Goal: Task Accomplishment & Management: Use online tool/utility

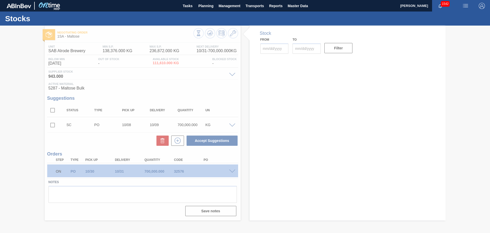
type input "[DATE]"
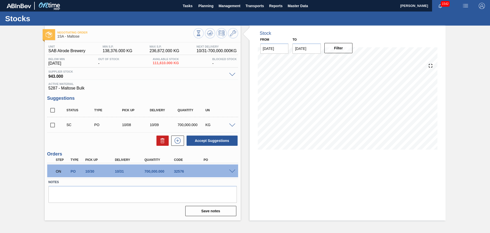
click at [425, 190] on div "Stock From [DATE] to [DATE] Filter" at bounding box center [348, 123] width 196 height 195
click at [207, 5] on span "Planning" at bounding box center [205, 6] width 15 height 6
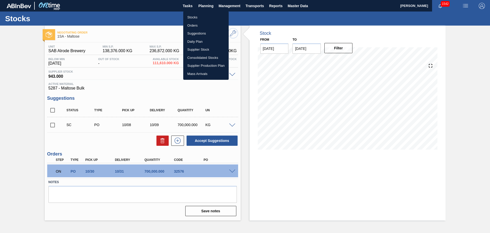
click at [191, 16] on li "Stocks" at bounding box center [205, 17] width 45 height 8
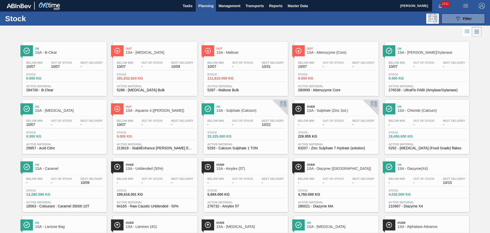
click at [67, 189] on div "Stock 13,280.586 KG" at bounding box center [64, 193] width 79 height 9
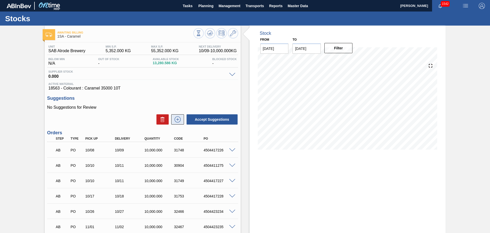
click at [178, 121] on icon at bounding box center [178, 119] width 8 height 6
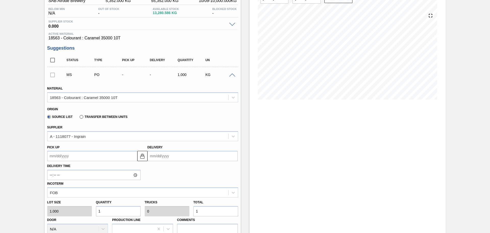
scroll to position [51, 0]
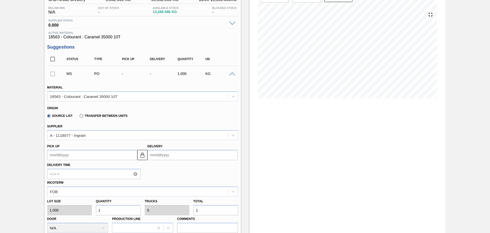
click at [164, 157] on input "Delivery" at bounding box center [193, 155] width 90 height 10
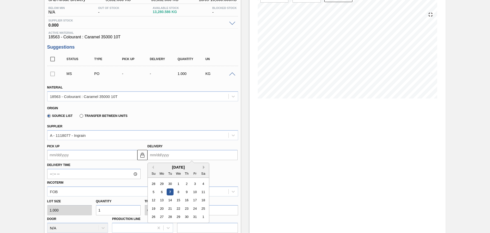
click at [203, 168] on button "Next Month" at bounding box center [205, 167] width 4 height 4
click at [203, 199] on div "15" at bounding box center [203, 200] width 7 height 7
type up3261982795 "[DATE]"
type input "[DATE]"
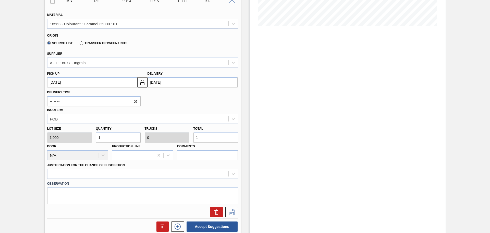
scroll to position [128, 0]
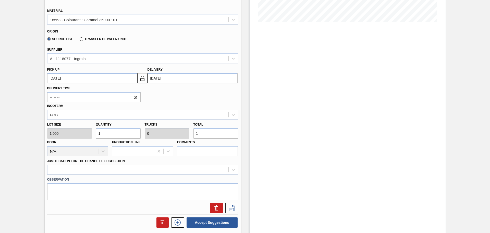
click at [208, 134] on input "1" at bounding box center [215, 133] width 45 height 10
type input "2"
type input "28"
type input "0.003"
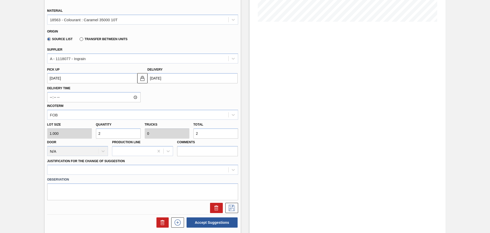
type input "28"
type input "288"
type input "0.029"
type input "288"
type input "2,880"
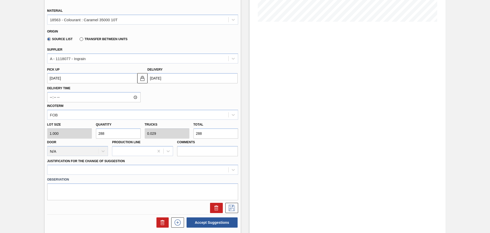
type input "0.288"
type input "2,880"
type input "28,800"
type input "2.88"
type input "28,800"
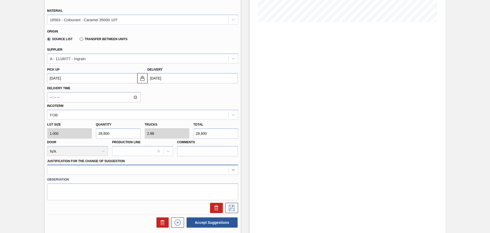
click at [232, 170] on div at bounding box center [142, 169] width 191 height 10
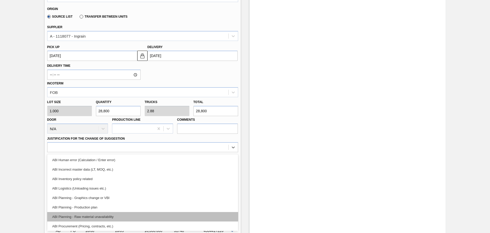
click at [118, 218] on div "ABI Planning - Raw material unavailability" at bounding box center [142, 216] width 191 height 9
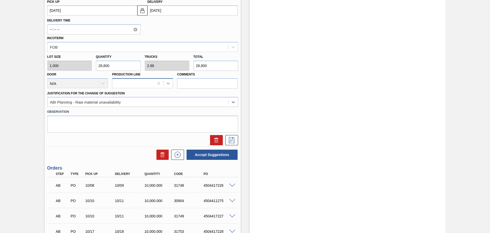
scroll to position [201, 0]
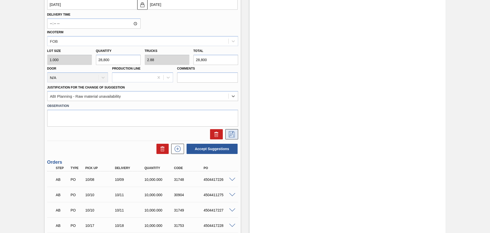
click at [236, 135] on button at bounding box center [231, 134] width 13 height 10
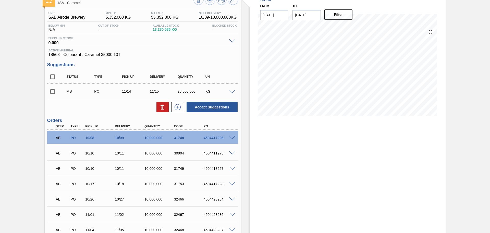
scroll to position [0, 0]
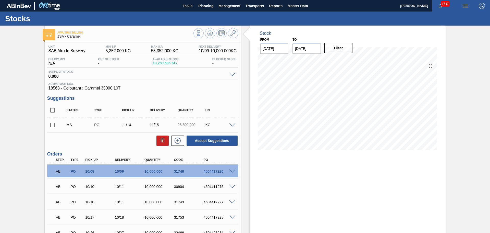
click at [50, 126] on input "checkbox" at bounding box center [52, 124] width 11 height 11
click at [202, 141] on button "Accept Suggestions" at bounding box center [212, 140] width 51 height 10
checkbox input "false"
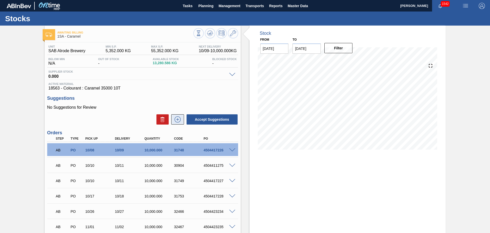
click at [175, 118] on icon at bounding box center [178, 119] width 8 height 6
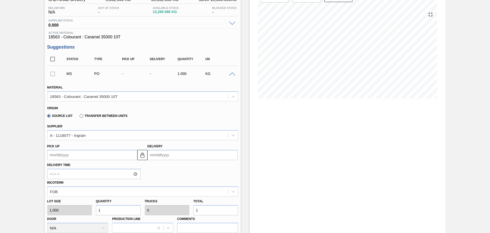
scroll to position [77, 0]
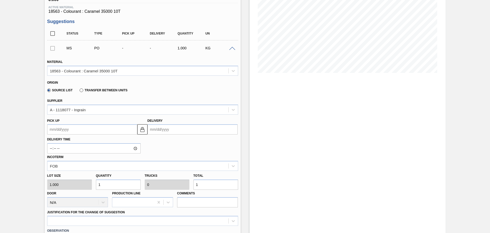
click at [165, 128] on input "Delivery" at bounding box center [193, 129] width 90 height 10
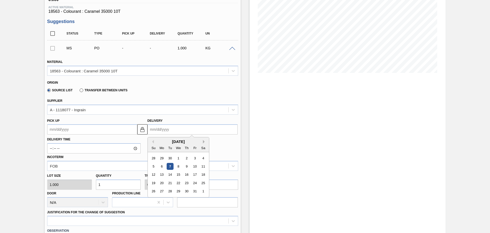
click at [203, 141] on button "Next Month" at bounding box center [205, 142] width 4 height 4
click at [204, 174] on div "15" at bounding box center [203, 174] width 7 height 7
type up3261982796 "[DATE]"
type input "[DATE]"
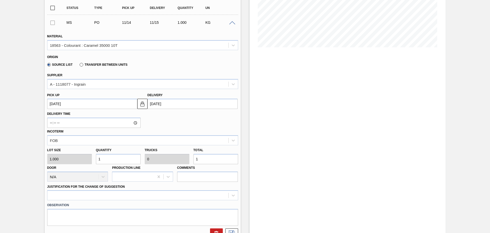
scroll to position [128, 0]
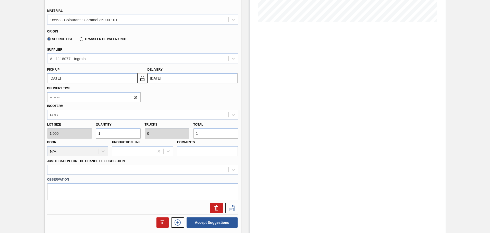
click at [205, 135] on input "1" at bounding box center [215, 133] width 45 height 10
type input "0"
type input "2"
type input "28"
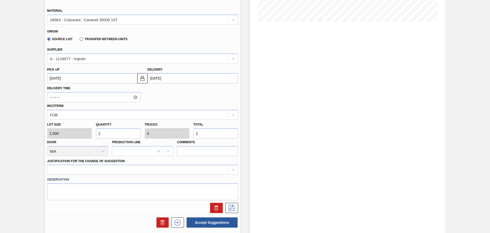
type input "0.003"
type input "28"
type input "288"
type input "0.029"
type input "288"
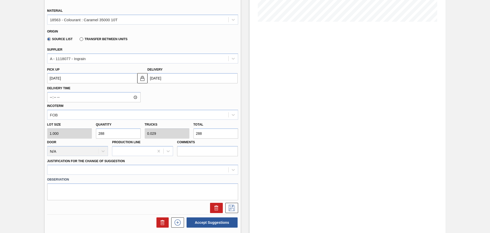
type input "2,880"
type input "0.288"
type input "2,880"
type input "28,800"
type input "2.88"
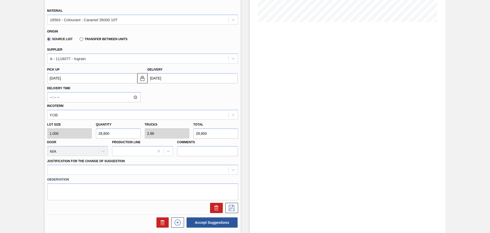
type input "28,800"
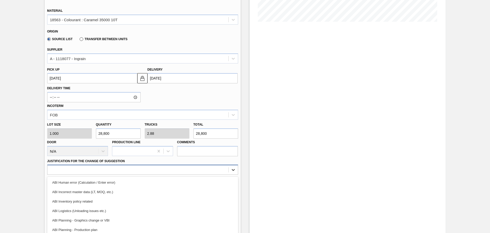
click at [232, 170] on div "option ABI Incorrect master data (LT, MOQ, etc.) focused, 2 of 18. 18 results a…" at bounding box center [142, 169] width 191 height 10
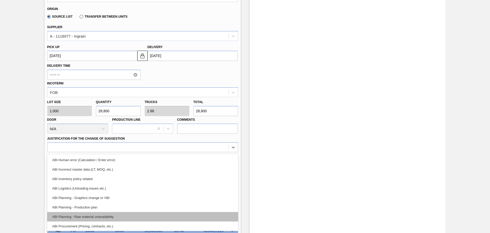
click at [140, 218] on div "ABI Planning - Raw material unavailability" at bounding box center [142, 216] width 191 height 9
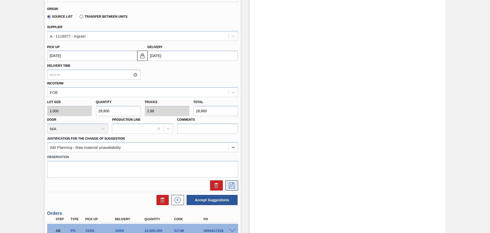
click at [230, 185] on icon at bounding box center [232, 185] width 8 height 6
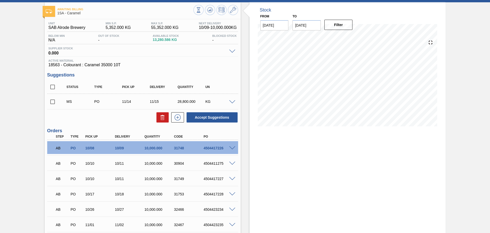
scroll to position [13, 0]
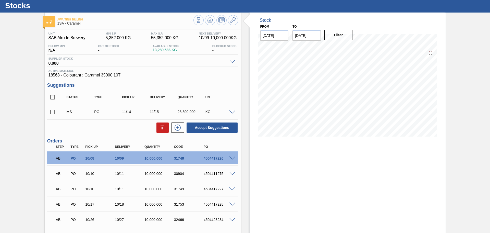
click at [51, 111] on input "checkbox" at bounding box center [52, 111] width 11 height 11
click at [205, 130] on button "Accept Suggestions" at bounding box center [212, 127] width 51 height 10
checkbox input "false"
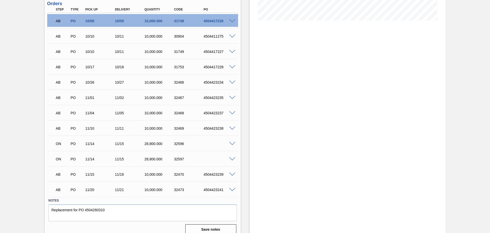
scroll to position [135, 0]
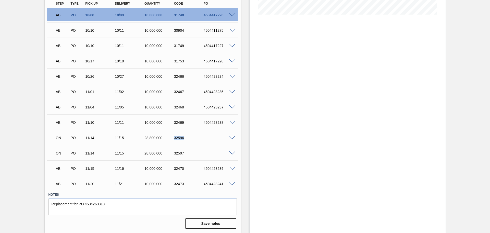
drag, startPoint x: 173, startPoint y: 137, endPoint x: 183, endPoint y: 137, distance: 9.7
click at [183, 137] on div "32596" at bounding box center [189, 138] width 33 height 4
copy div "32596"
drag, startPoint x: 174, startPoint y: 154, endPoint x: 183, endPoint y: 153, distance: 9.4
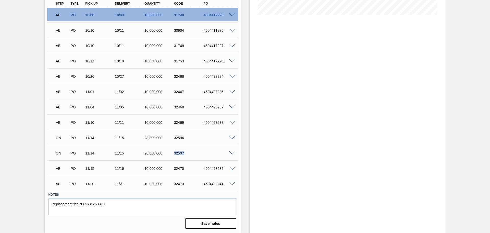
click at [183, 153] on div "32597" at bounding box center [189, 153] width 33 height 4
copy div "32597"
drag, startPoint x: 174, startPoint y: 138, endPoint x: 185, endPoint y: 137, distance: 11.2
click at [185, 137] on div "32596" at bounding box center [189, 138] width 33 height 4
copy div "32596"
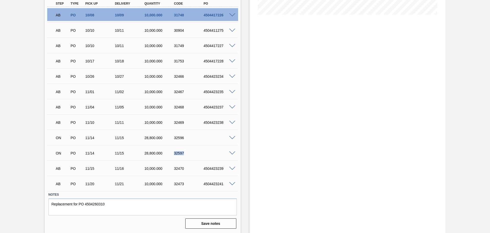
drag, startPoint x: 174, startPoint y: 152, endPoint x: 185, endPoint y: 154, distance: 10.9
click at [185, 154] on div "32597" at bounding box center [189, 153] width 33 height 4
copy div "32597"
